Goal: Information Seeking & Learning: Find specific fact

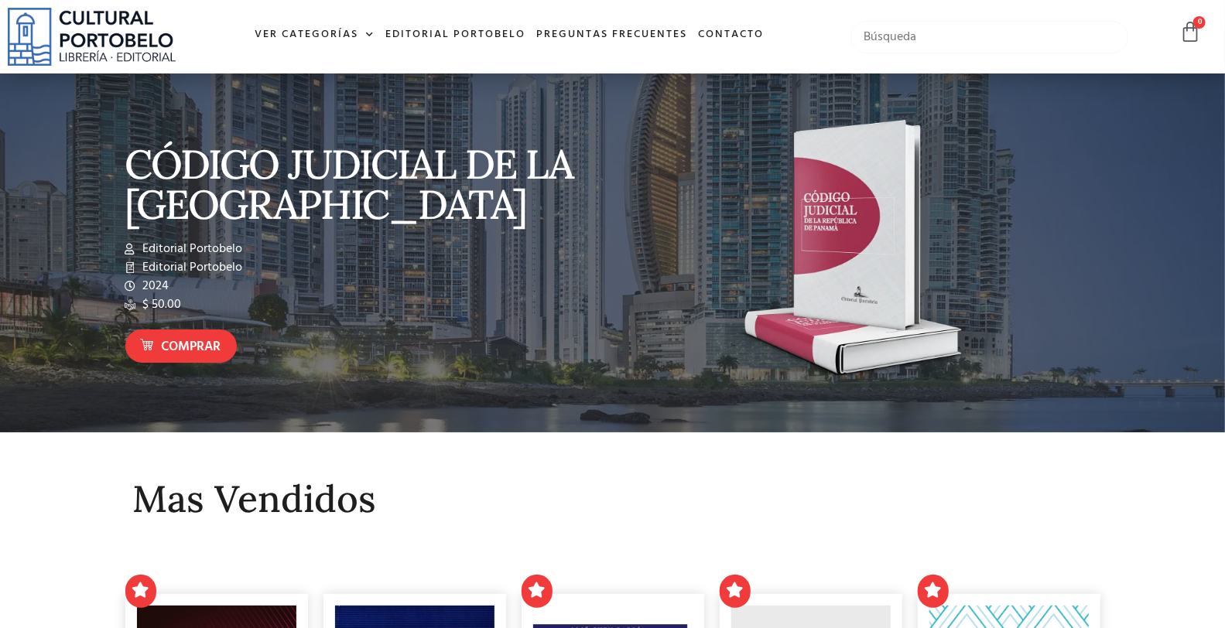
click at [895, 33] on input "text" at bounding box center [989, 37] width 277 height 33
type input "codigo procesal penal"
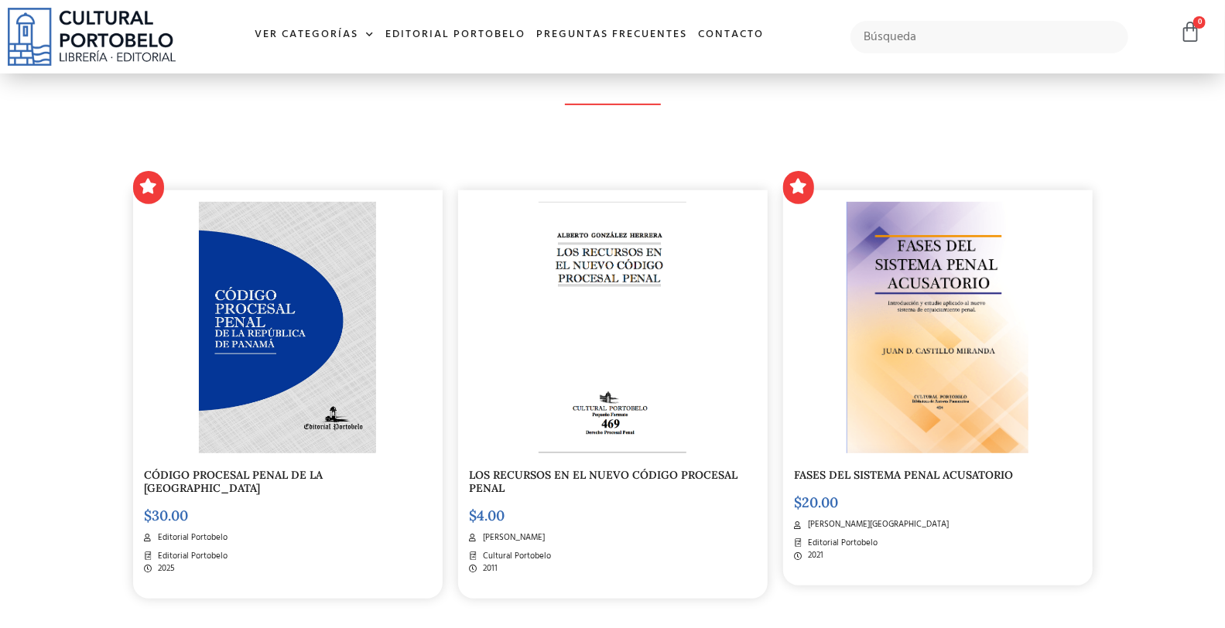
scroll to position [344, 0]
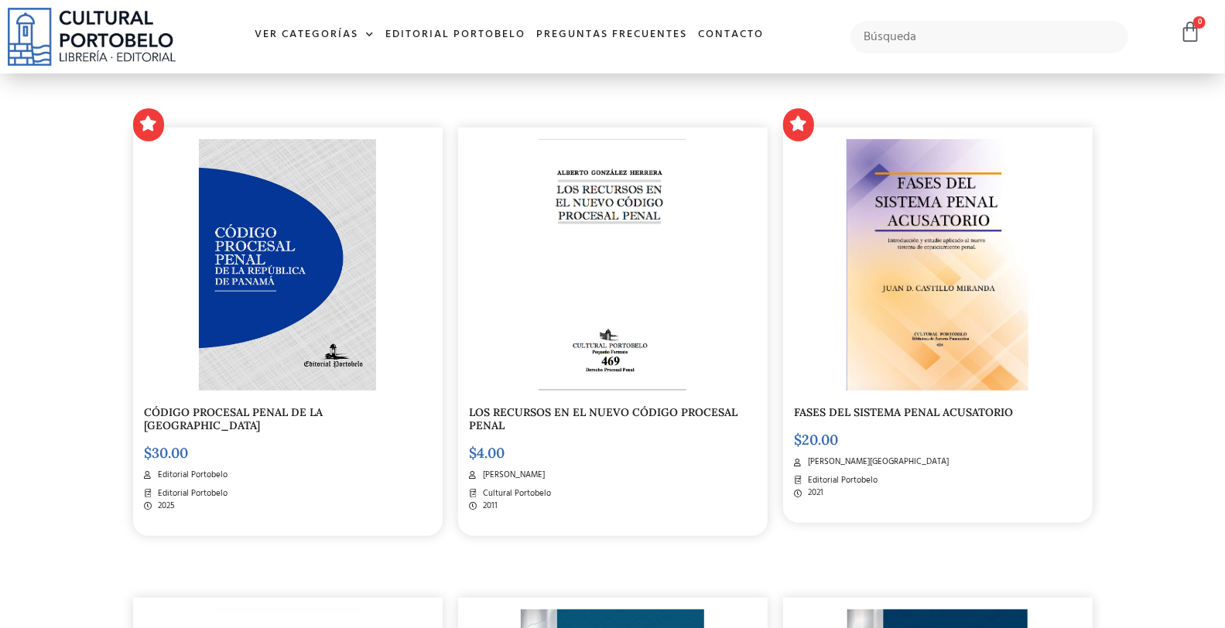
click at [369, 352] on img at bounding box center [287, 265] width 177 height 252
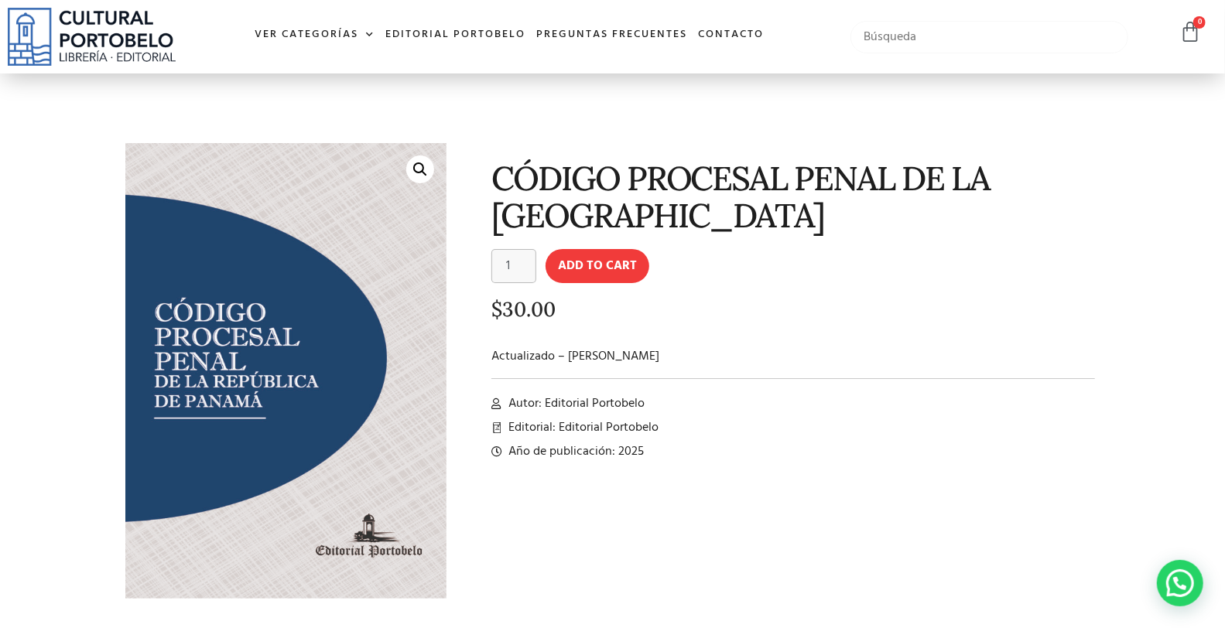
click at [933, 37] on input "text" at bounding box center [989, 37] width 277 height 33
type input "derecho agrario"
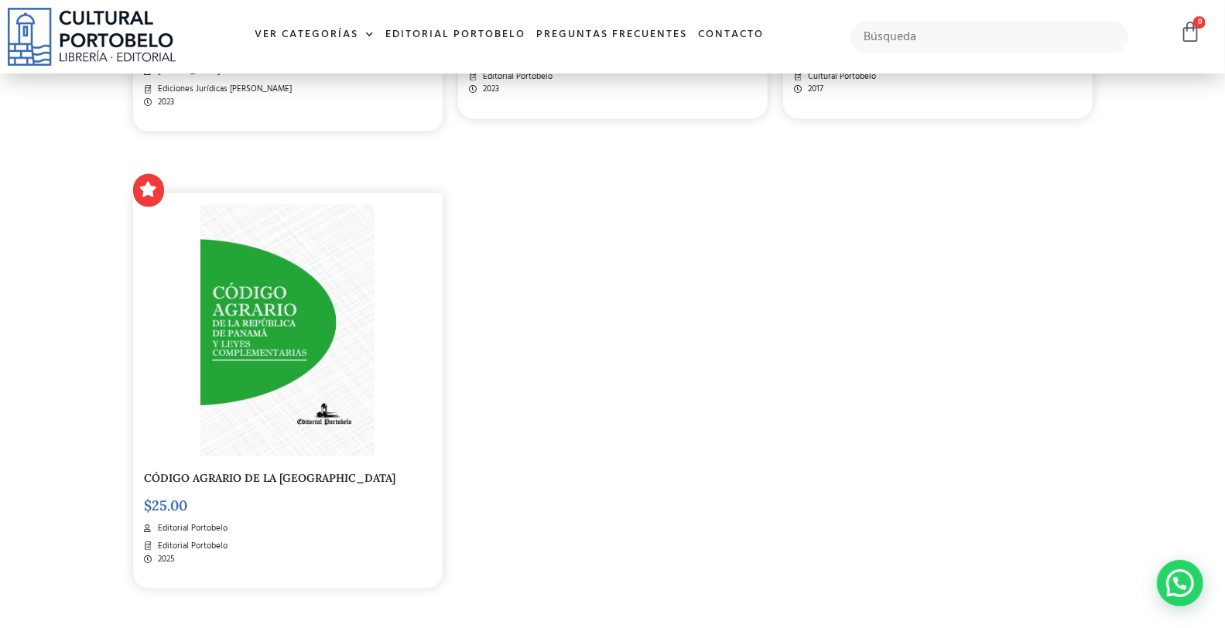
scroll to position [1204, 0]
click at [890, 37] on input "text" at bounding box center [989, 37] width 277 height 33
type input "ley 55"
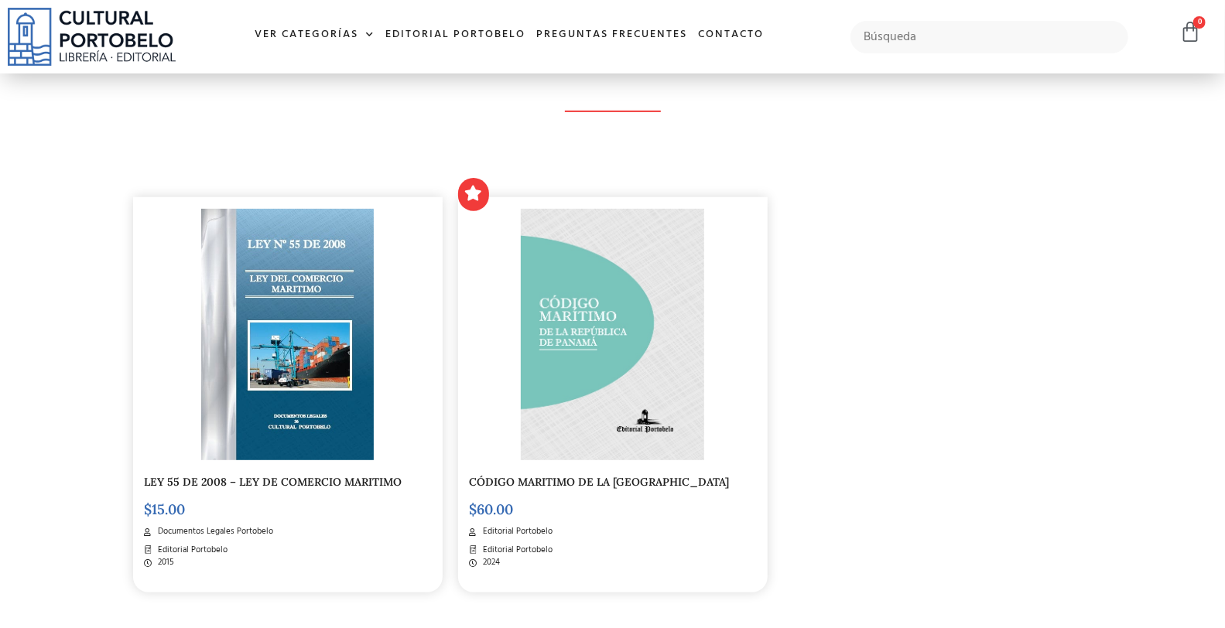
scroll to position [286, 0]
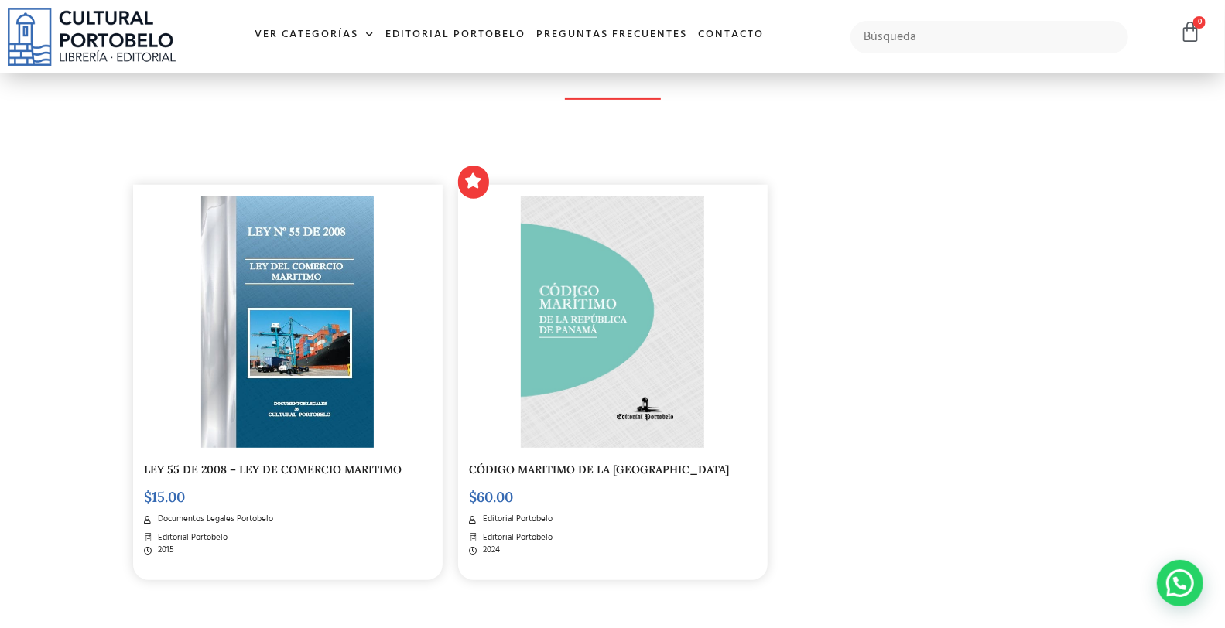
click at [266, 277] on img at bounding box center [287, 323] width 173 height 252
